Goal: Task Accomplishment & Management: Complete application form

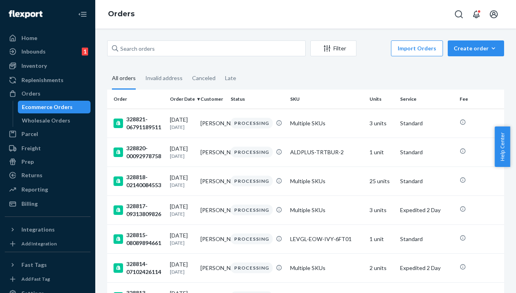
type input "#328437"
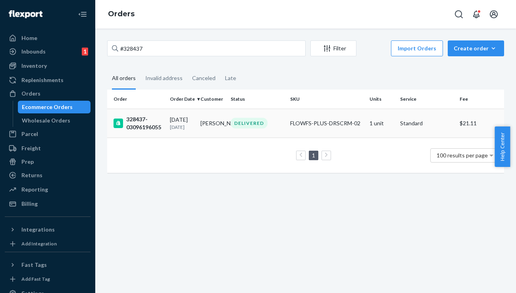
click at [143, 123] on div "328437-03096196055" at bounding box center [139, 124] width 50 height 16
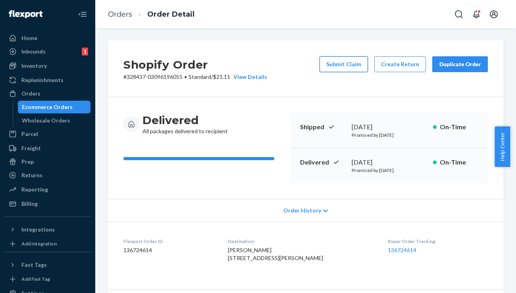
click at [349, 66] on button "Submit Claim" at bounding box center [344, 64] width 48 height 16
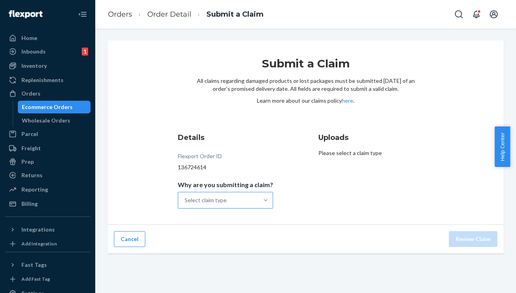
click at [259, 198] on div at bounding box center [266, 201] width 14 height 8
click at [185, 198] on input "Why are you submitting a claim? Select claim type" at bounding box center [185, 201] width 1 height 8
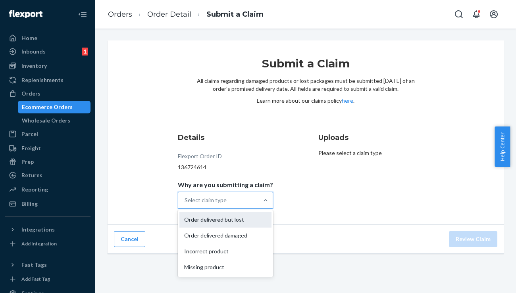
click at [244, 220] on div "Order delivered but lost" at bounding box center [225, 220] width 92 height 16
click at [185, 205] on input "Why are you submitting a claim? option Order delivered but lost focused, 1 of 4…" at bounding box center [185, 201] width 1 height 8
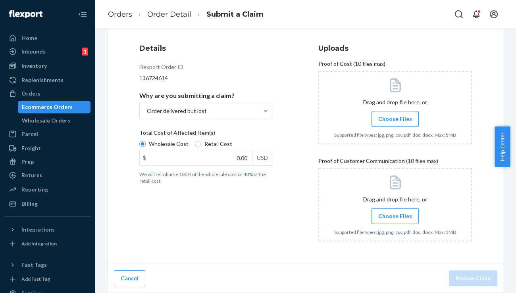
scroll to position [62, 0]
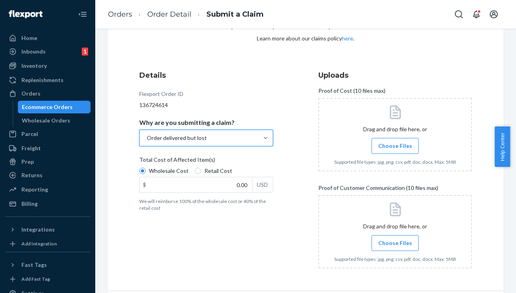
click at [224, 166] on div "Total Cost of Affected Item(s)" at bounding box center [206, 161] width 134 height 11
click at [146, 168] on input "Wholesale Cost" at bounding box center [142, 171] width 6 height 6
click at [226, 170] on span "Retail Cost" at bounding box center [219, 171] width 28 height 8
click at [201, 170] on input "Retail Cost" at bounding box center [198, 171] width 6 height 6
radio input "true"
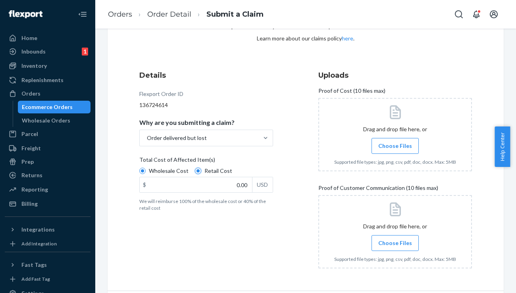
radio input "false"
click at [41, 99] on div "Orders" at bounding box center [48, 93] width 84 height 11
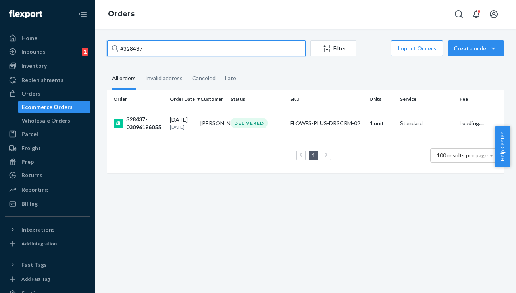
click at [150, 48] on input "#328437" at bounding box center [206, 49] width 199 height 16
paste input "301"
type input "#328301"
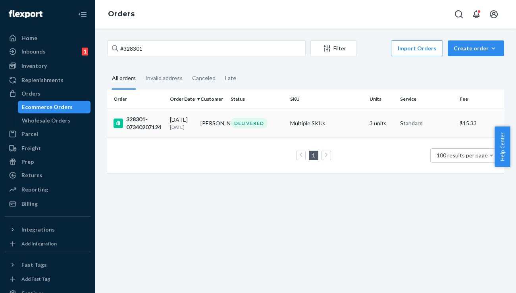
click at [146, 125] on div "328301-07340207124" at bounding box center [139, 124] width 50 height 16
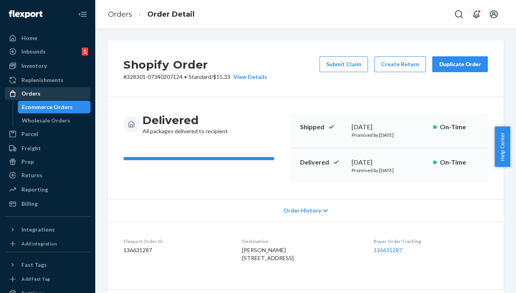
click at [30, 95] on div "Orders" at bounding box center [30, 94] width 19 height 8
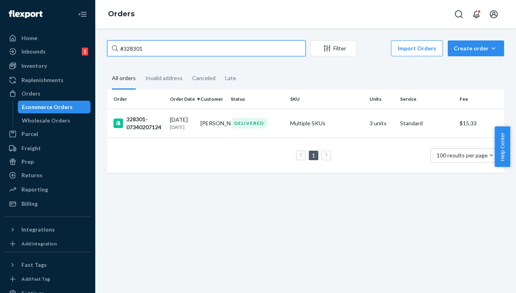
click at [168, 48] on input "#328301" at bounding box center [206, 49] width 199 height 16
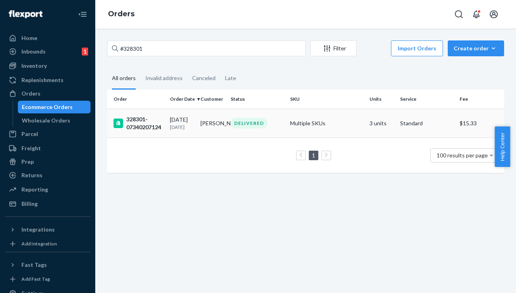
click at [144, 120] on div "328301-07340207124" at bounding box center [139, 124] width 50 height 16
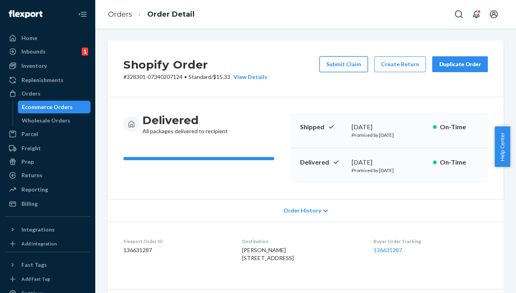
click at [337, 68] on button "Submit Claim" at bounding box center [344, 64] width 48 height 16
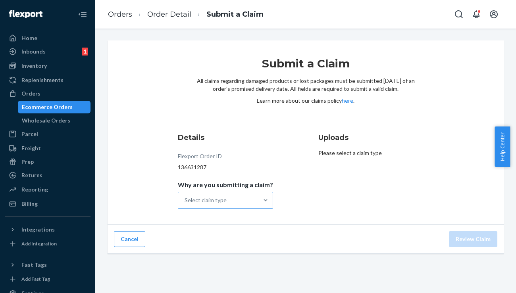
click at [239, 195] on div "Select claim type" at bounding box center [218, 201] width 80 height 16
click at [185, 197] on input "Why are you submitting a claim? Select claim type" at bounding box center [185, 201] width 1 height 8
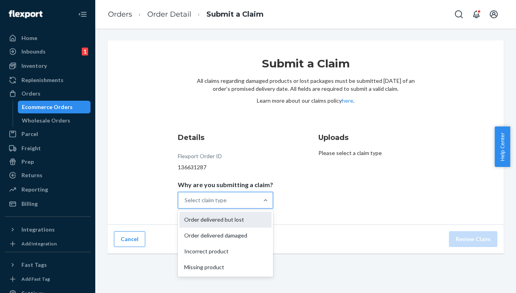
click at [218, 224] on div "Order delivered but lost" at bounding box center [225, 220] width 92 height 16
click at [185, 205] on input "Why are you submitting a claim? option Order delivered but lost focused, 0 of 4…" at bounding box center [185, 201] width 1 height 8
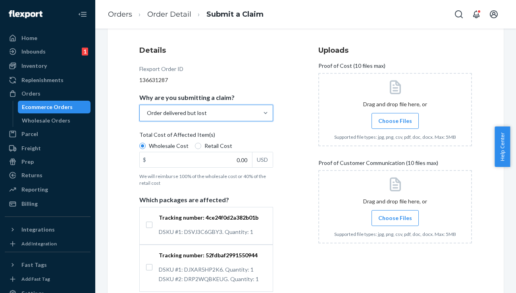
scroll to position [132, 0]
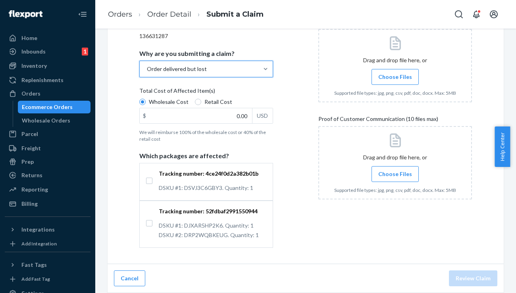
click at [219, 105] on span "Retail Cost" at bounding box center [219, 102] width 28 height 8
click at [201, 105] on input "Retail Cost" at bounding box center [198, 102] width 6 height 6
radio input "true"
radio input "false"
click at [149, 183] on input "Tracking number: 4ce24f0d2a382b01b DSKU #1: DSVJ3C6GBY3. Quantity: 1" at bounding box center [149, 181] width 6 height 6
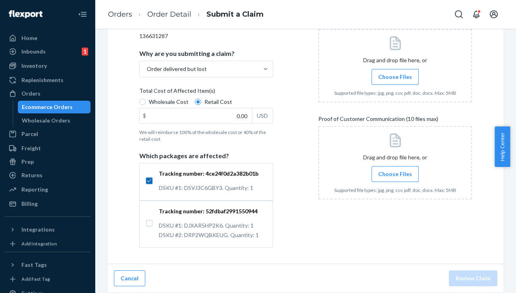
checkbox input "true"
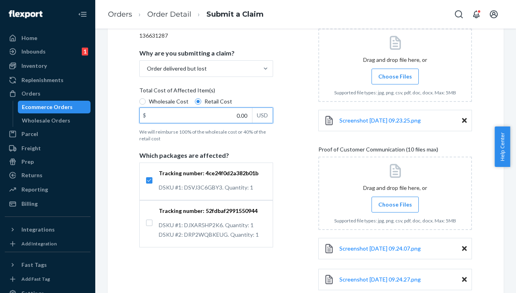
click at [238, 116] on input "0.00" at bounding box center [196, 115] width 112 height 15
type input "63.99"
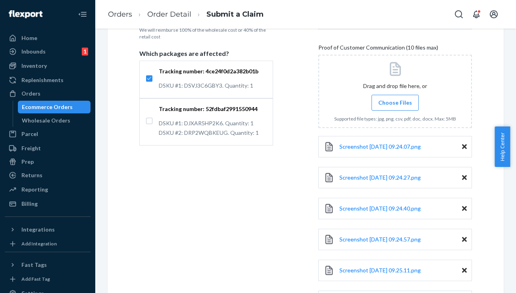
scroll to position [306, 0]
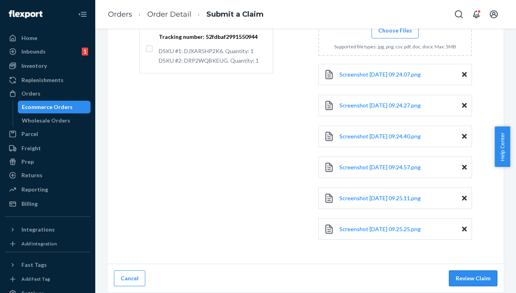
click at [467, 274] on button "Review Claim" at bounding box center [473, 279] width 48 height 16
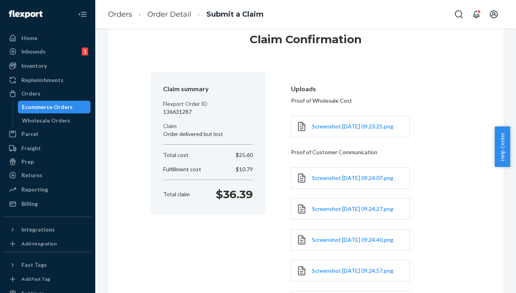
scroll to position [21, 0]
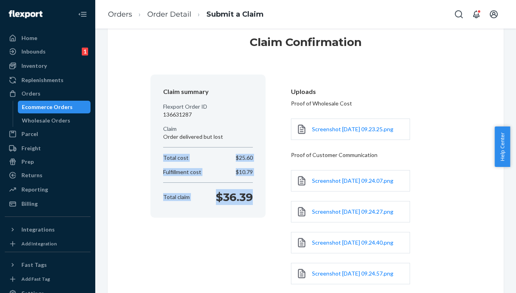
drag, startPoint x: 252, startPoint y: 201, endPoint x: 159, endPoint y: 158, distance: 102.7
click at [163, 158] on div "Claim summary Flexport Order ID 136631287 Claim Order delivered but lost Total …" at bounding box center [208, 146] width 90 height 124
copy div "Total cost $25.60 Fulfillment cost $10.79 Total claim $36.39"
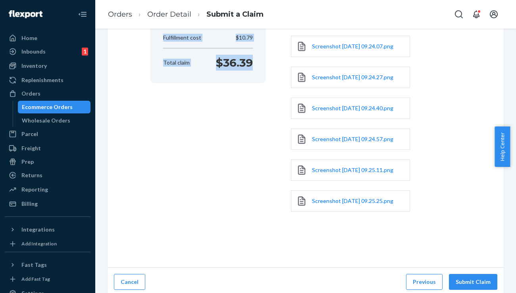
scroll to position [193, 0]
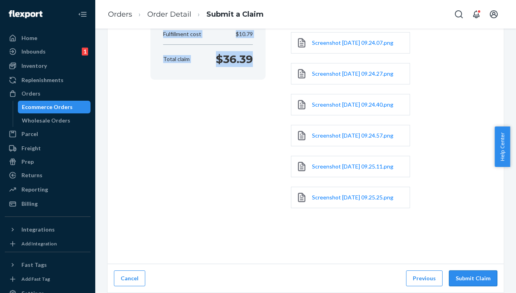
click at [481, 283] on button "Submit Claim" at bounding box center [473, 279] width 48 height 16
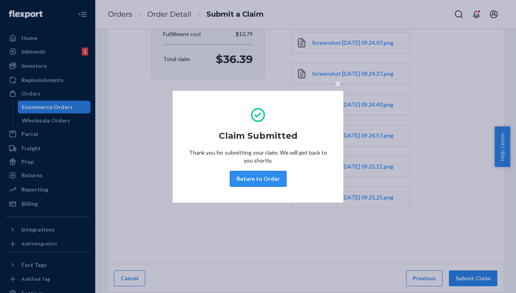
click at [259, 178] on button "Return to Order" at bounding box center [258, 179] width 57 height 16
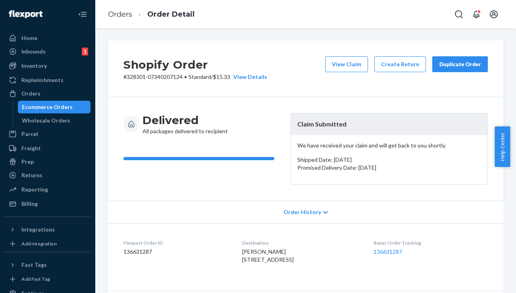
click at [143, 250] on dd "136631287" at bounding box center [176, 252] width 106 height 8
copy dd "136631287"
click at [33, 91] on div "Orders" at bounding box center [30, 94] width 19 height 8
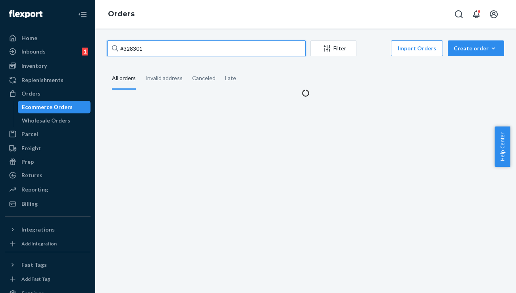
click at [160, 50] on input "#328301" at bounding box center [206, 49] width 199 height 16
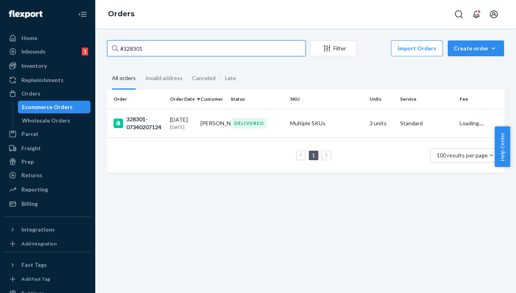
click at [160, 50] on input "#328301" at bounding box center [206, 49] width 199 height 16
paste input "669"
type input "#328669"
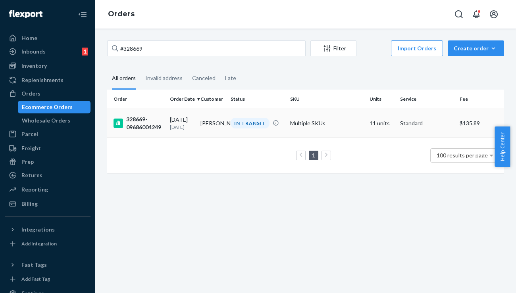
click at [135, 123] on div "328669-09686004249" at bounding box center [139, 124] width 50 height 16
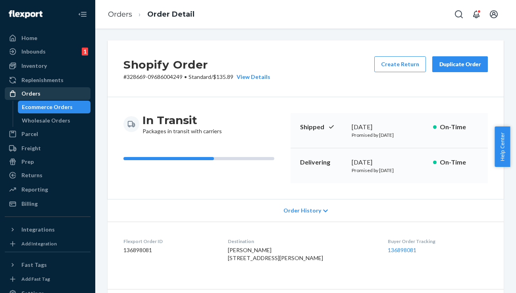
click at [64, 91] on div "Orders" at bounding box center [48, 93] width 84 height 11
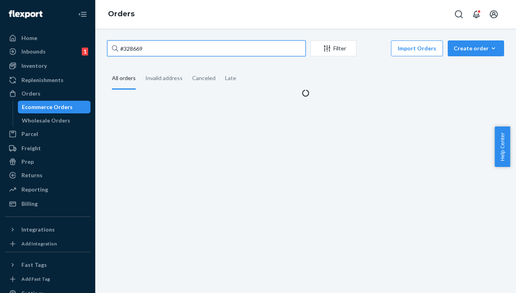
click at [149, 55] on input "#328669" at bounding box center [206, 49] width 199 height 16
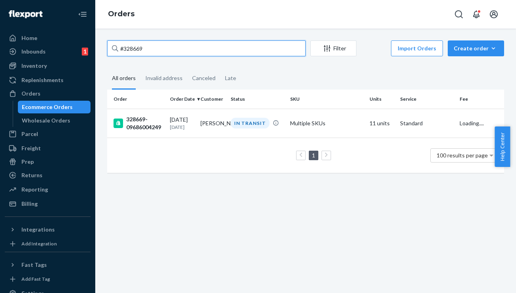
click at [149, 55] on input "#328669" at bounding box center [206, 49] width 199 height 16
click at [169, 46] on input "#328669" at bounding box center [206, 49] width 199 height 16
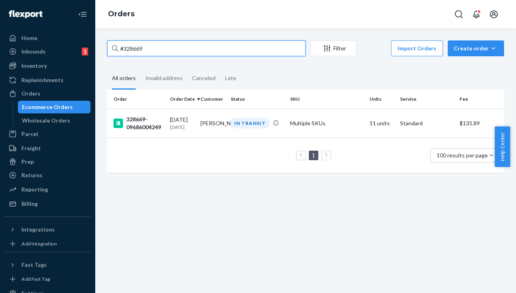
paste input "328088"
type input "328088"
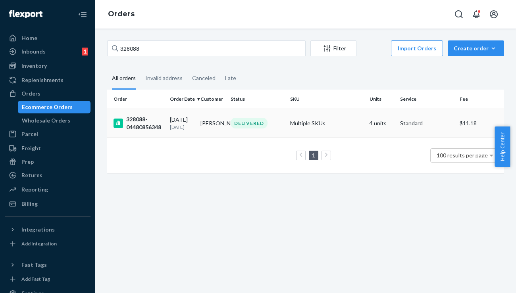
click at [143, 126] on div "328088-04480856348" at bounding box center [139, 124] width 50 height 16
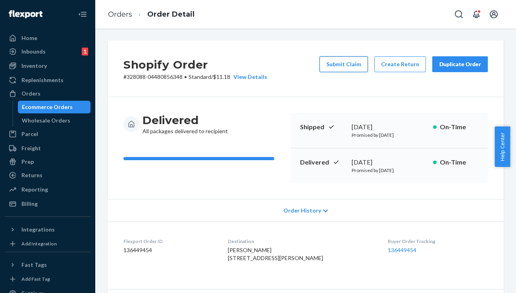
click at [330, 66] on button "Submit Claim" at bounding box center [344, 64] width 48 height 16
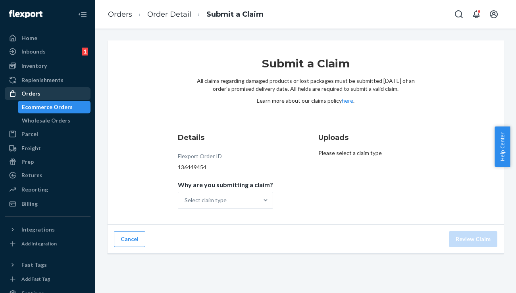
click at [40, 93] on div "Orders" at bounding box center [48, 93] width 84 height 11
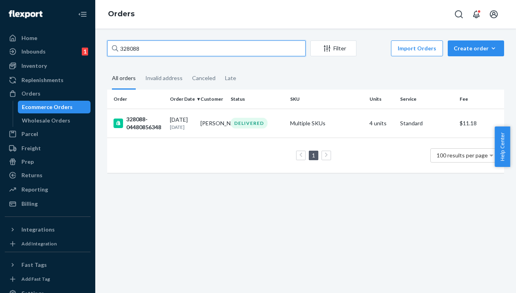
click at [170, 45] on input "328088" at bounding box center [206, 49] width 199 height 16
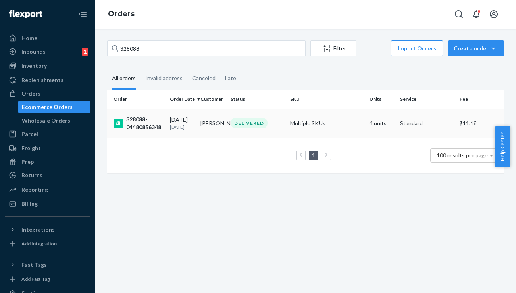
click at [150, 127] on div "328088-04480856348" at bounding box center [139, 124] width 50 height 16
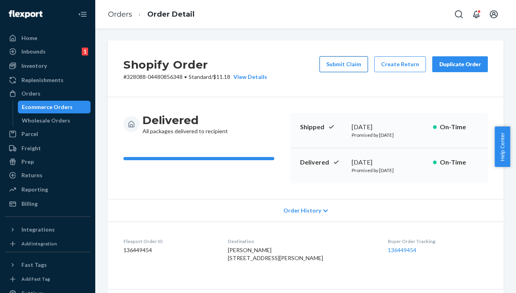
click at [339, 72] on button "Submit Claim" at bounding box center [344, 64] width 48 height 16
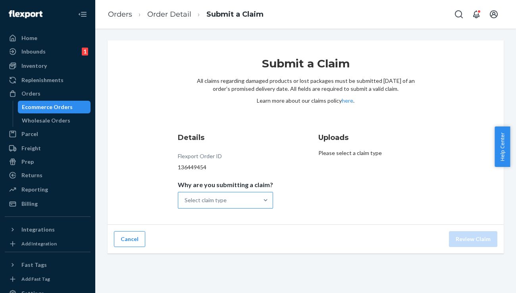
click at [248, 199] on div "Select claim type" at bounding box center [218, 201] width 80 height 16
click at [185, 199] on input "Why are you submitting a claim? Select claim type" at bounding box center [185, 201] width 1 height 8
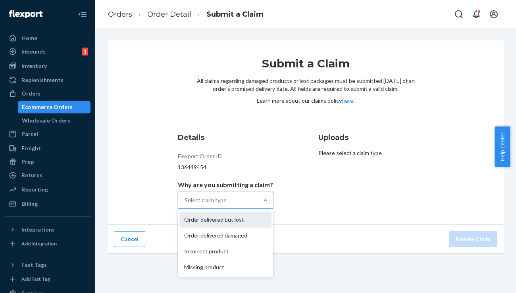
click at [229, 220] on div "Order delivered but lost" at bounding box center [225, 220] width 92 height 16
click at [185, 205] on input "Why are you submitting a claim? option Order delivered but lost focused, 1 of 4…" at bounding box center [185, 201] width 1 height 8
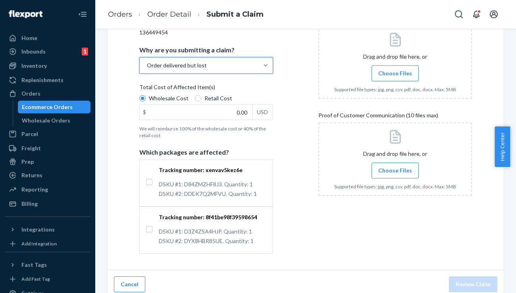
scroll to position [141, 0]
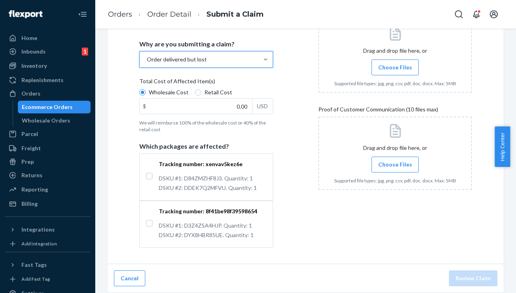
click at [206, 93] on span "Retail Cost" at bounding box center [219, 93] width 28 height 8
click at [201, 93] on input "Retail Cost" at bounding box center [198, 92] width 6 height 6
radio input "true"
radio input "false"
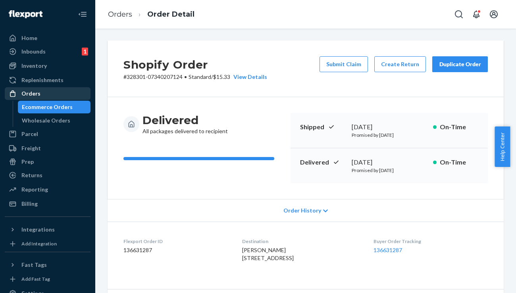
click at [49, 89] on div "Orders" at bounding box center [48, 93] width 84 height 11
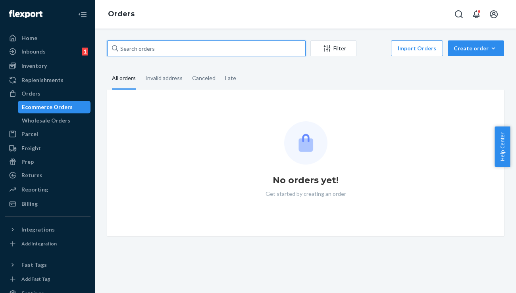
click at [151, 53] on input "text" at bounding box center [206, 49] width 199 height 16
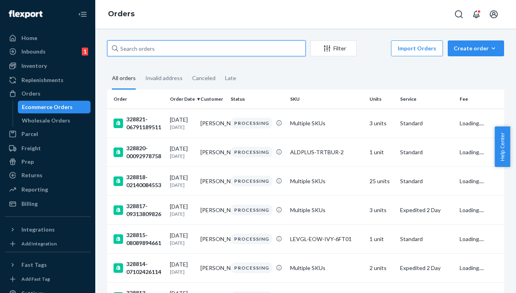
paste input "328088"
type input "328088"
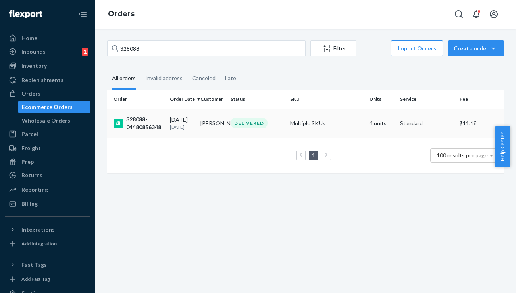
click at [147, 125] on div "328088-04480856348" at bounding box center [139, 124] width 50 height 16
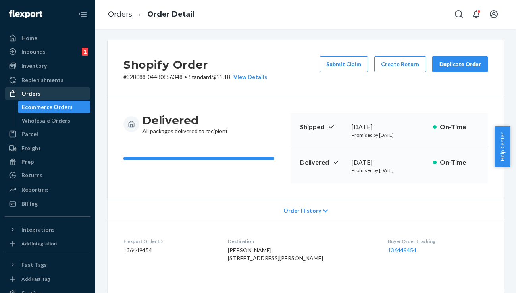
click at [45, 90] on div "Orders" at bounding box center [48, 93] width 84 height 11
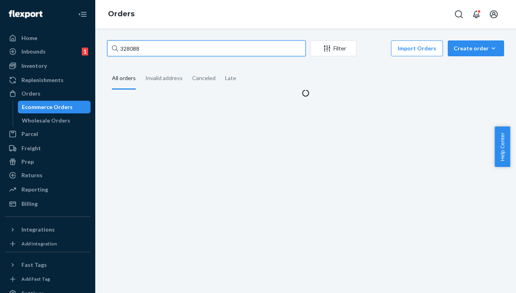
click at [134, 48] on input "328088" at bounding box center [206, 49] width 199 height 16
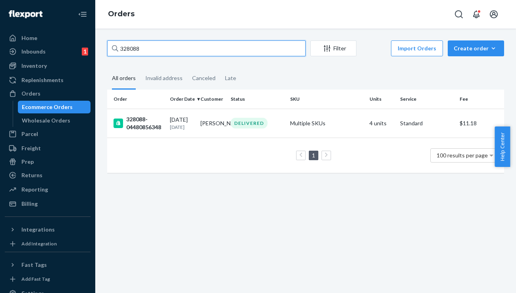
click at [134, 48] on input "328088" at bounding box center [206, 49] width 199 height 16
paste input "#BKXUGVFJEX"
type input "#BKXUGVFJEX"
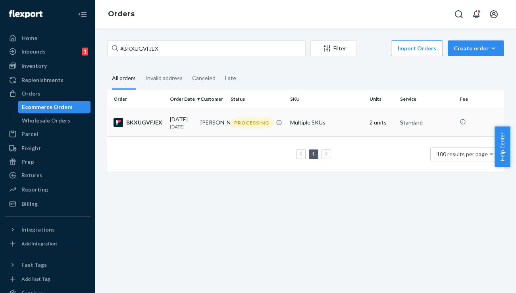
click at [145, 122] on div "BKXUGVFJEX" at bounding box center [139, 123] width 50 height 10
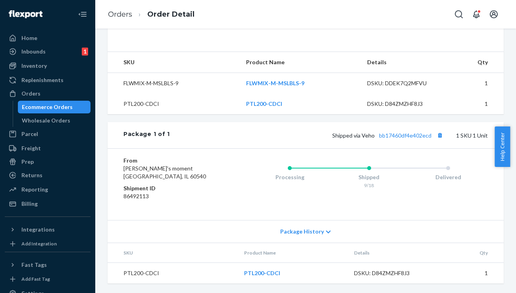
scroll to position [262, 0]
